Goal: Transaction & Acquisition: Purchase product/service

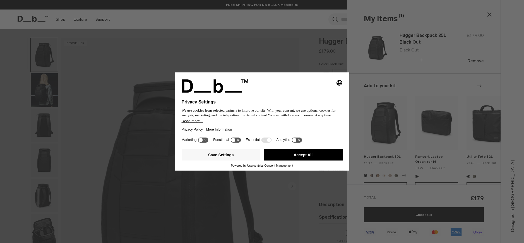
click at [335, 151] on button "Accept All" at bounding box center [303, 154] width 79 height 11
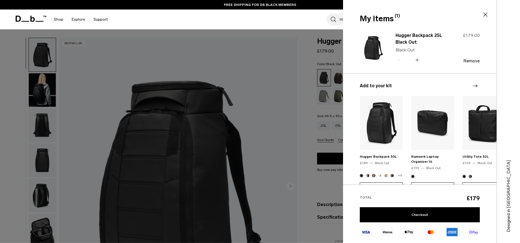
click at [486, 17] on icon at bounding box center [485, 14] width 7 height 7
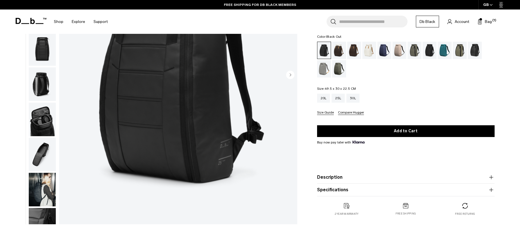
scroll to position [112, 0]
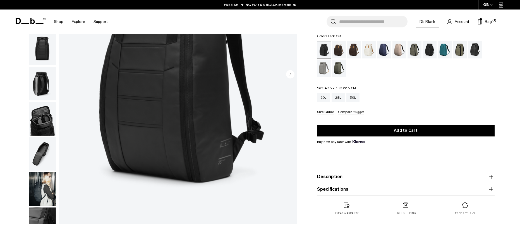
click at [44, 162] on img "button" at bounding box center [42, 154] width 27 height 34
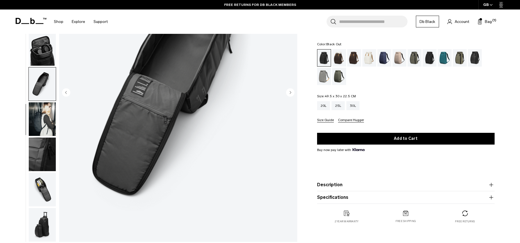
scroll to position [84, 0]
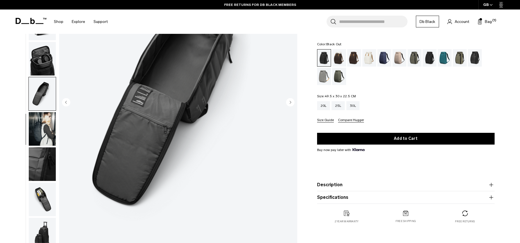
click at [53, 192] on img "button" at bounding box center [42, 199] width 27 height 34
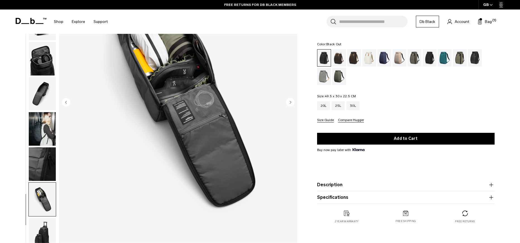
click at [47, 227] on img "button" at bounding box center [42, 235] width 27 height 34
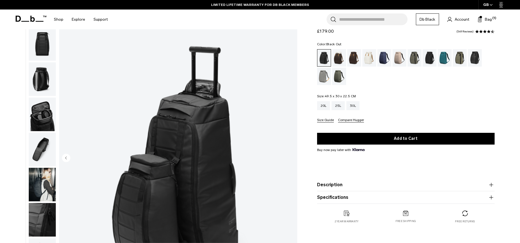
scroll to position [28, 0]
click at [485, 22] on span "Bag" at bounding box center [488, 19] width 7 height 6
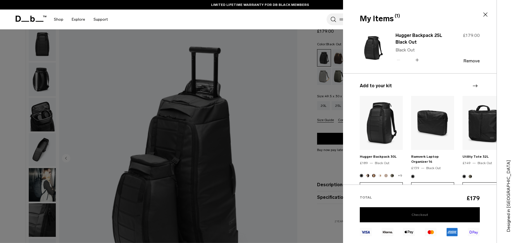
click at [418, 213] on link "Checkout" at bounding box center [420, 214] width 120 height 15
click at [414, 214] on link "Checkout" at bounding box center [420, 214] width 120 height 15
